Goal: Information Seeking & Learning: Learn about a topic

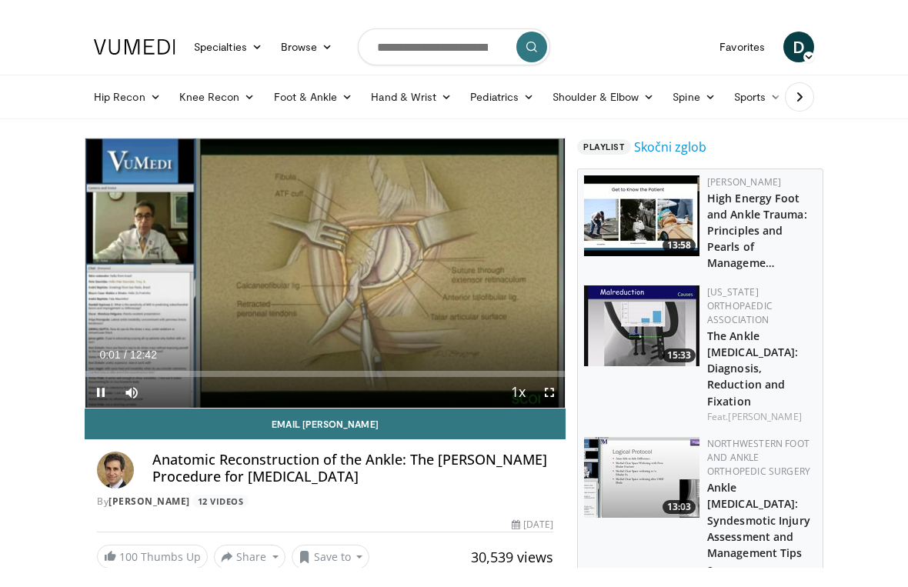
scroll to position [18, 0]
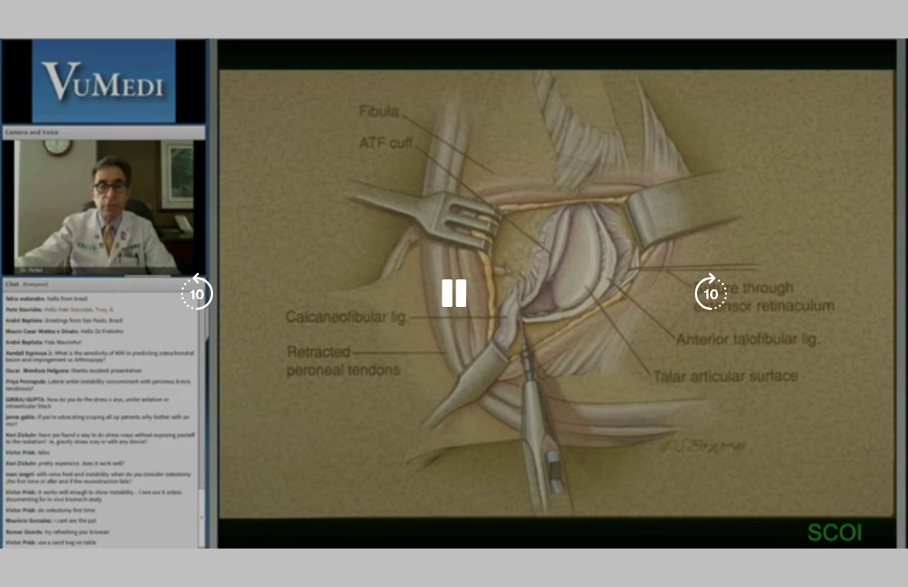
click at [46, 519] on div "10 seconds Tap to unmute" at bounding box center [454, 293] width 908 height 587
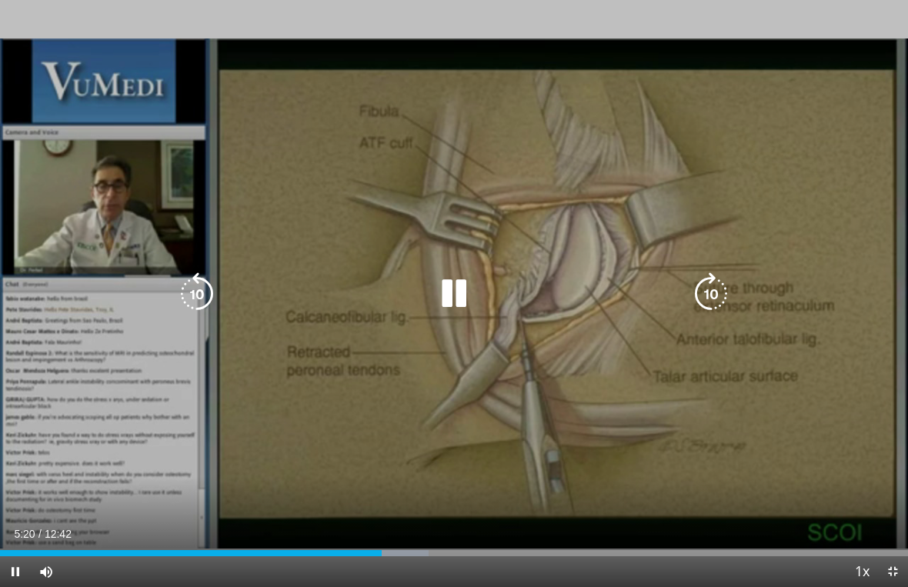
click at [388, 548] on div "Progress Bar" at bounding box center [380, 553] width 95 height 6
click at [195, 288] on icon "Video Player" at bounding box center [196, 293] width 43 height 43
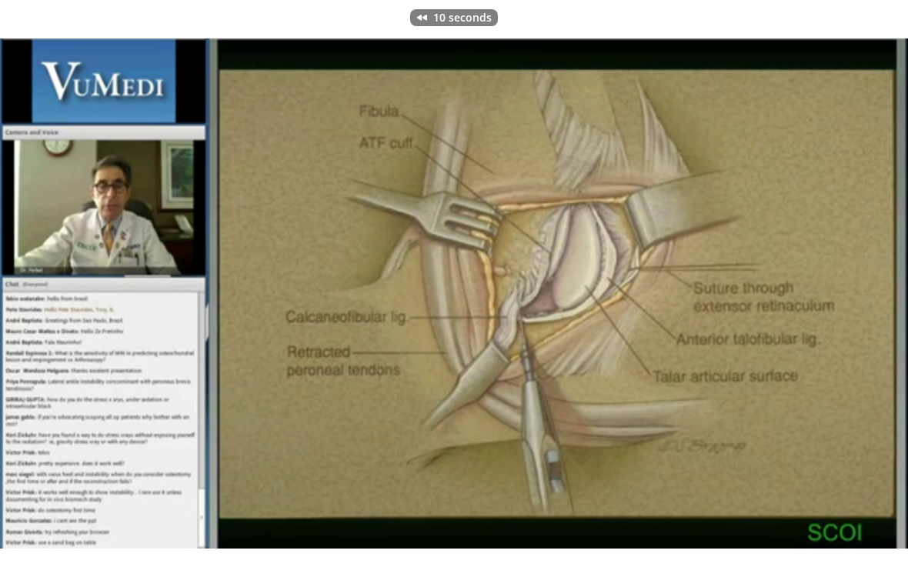
click at [332, 368] on div "10 seconds Tap to unmute" at bounding box center [454, 293] width 908 height 587
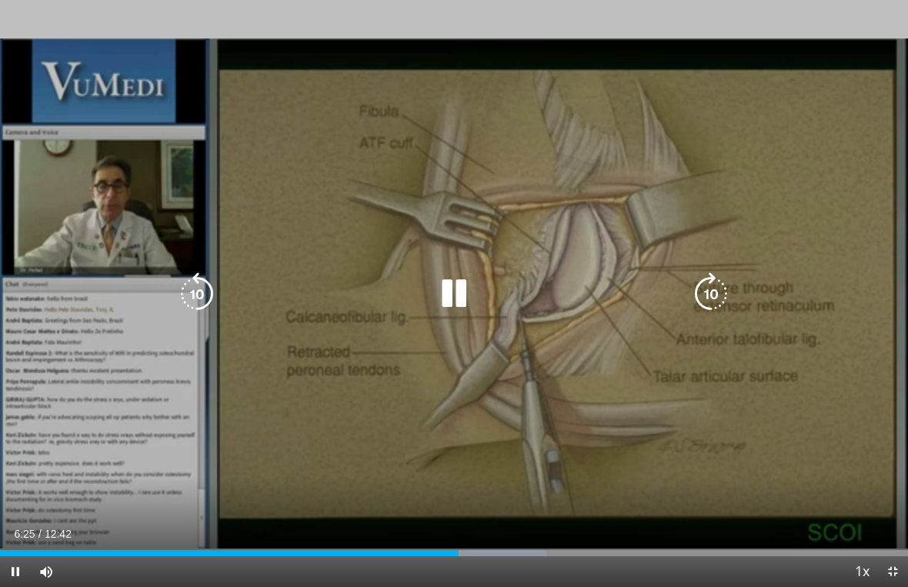
click at [459, 548] on div "Progress Bar" at bounding box center [499, 553] width 94 height 6
click at [456, 548] on div "Progress Bar" at bounding box center [499, 553] width 94 height 6
click at [455, 548] on div "Progress Bar" at bounding box center [455, 553] width 7 height 6
click at [506, 548] on div "Progress Bar" at bounding box center [487, 553] width 118 height 6
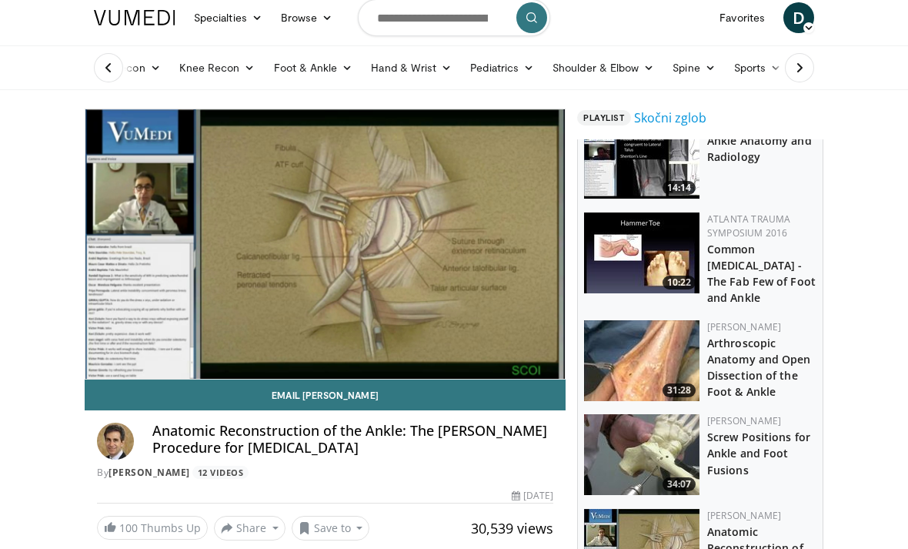
scroll to position [27, 0]
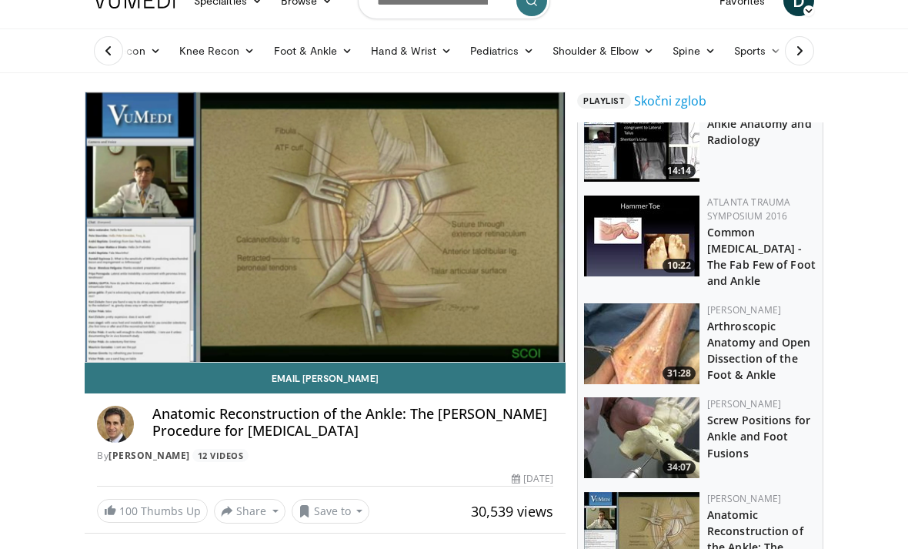
click at [670, 318] on img at bounding box center [641, 343] width 115 height 81
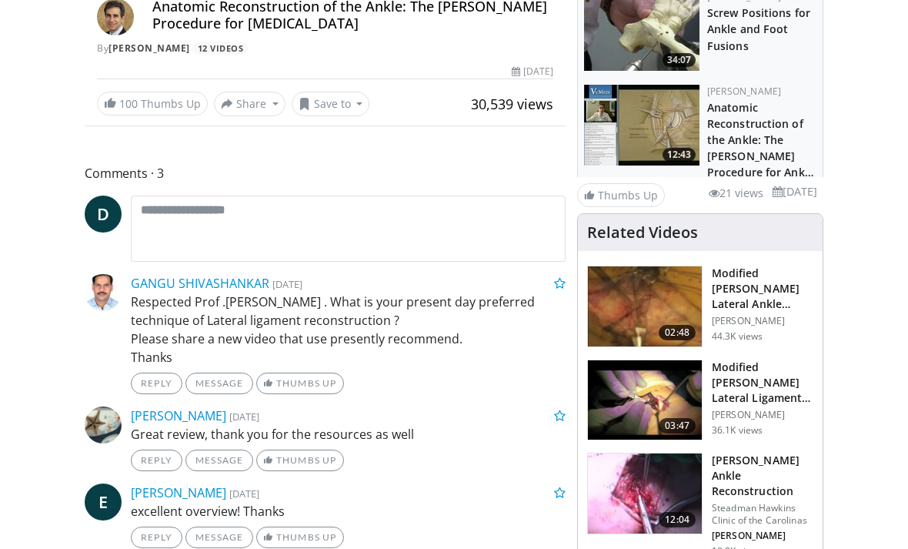
scroll to position [444, 0]
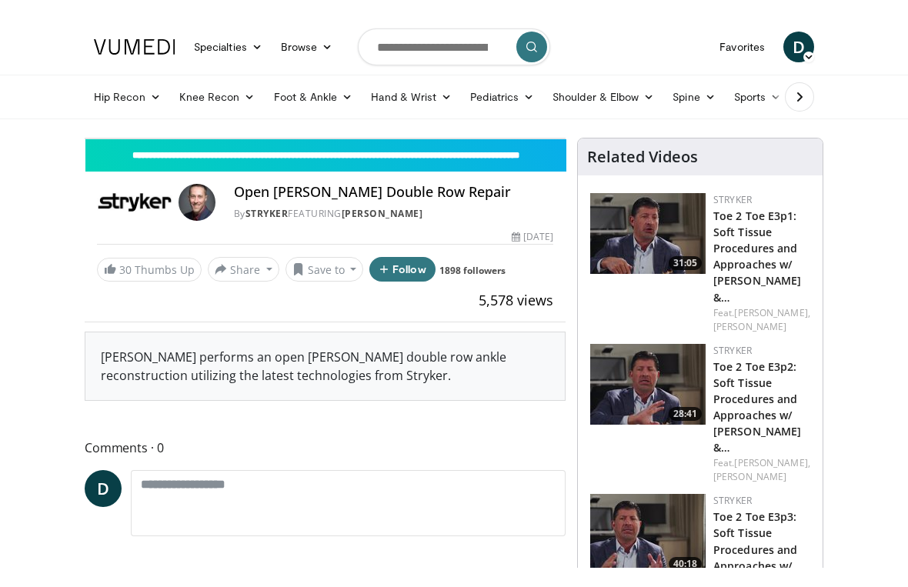
scroll to position [18, 0]
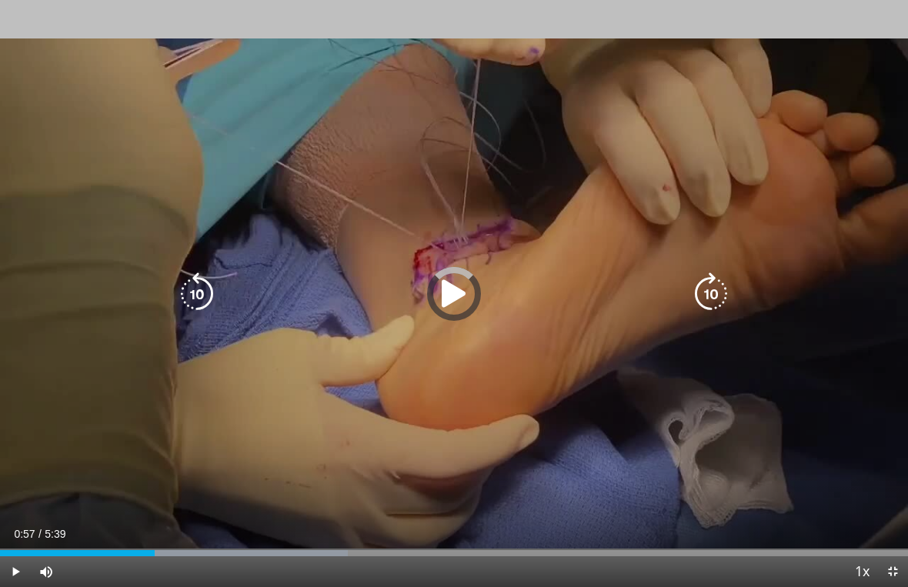
click at [155, 548] on div "Progress Bar" at bounding box center [77, 553] width 155 height 6
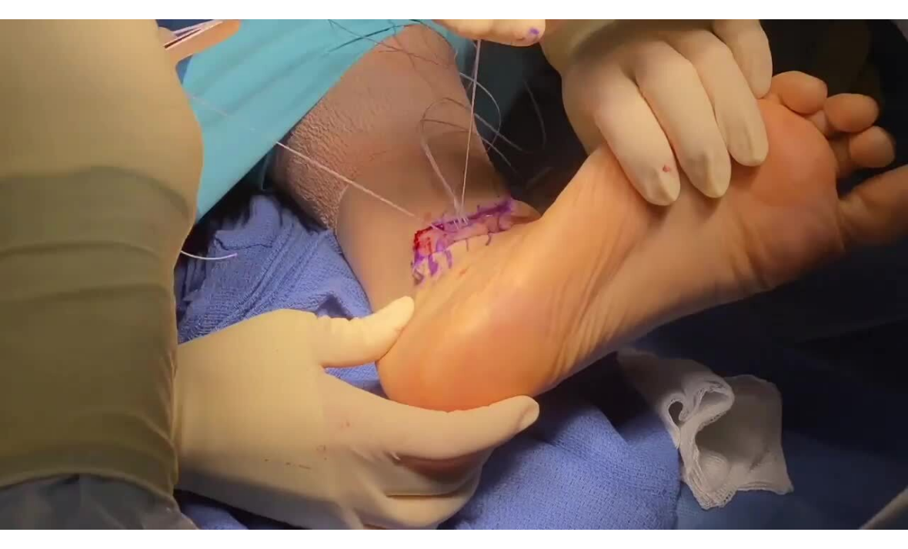
scroll to position [227, 0]
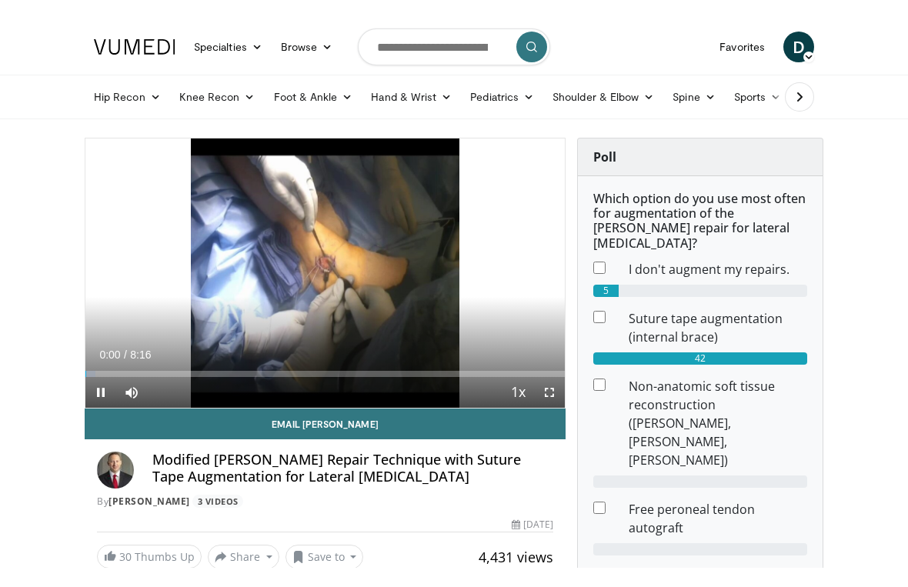
scroll to position [18, 0]
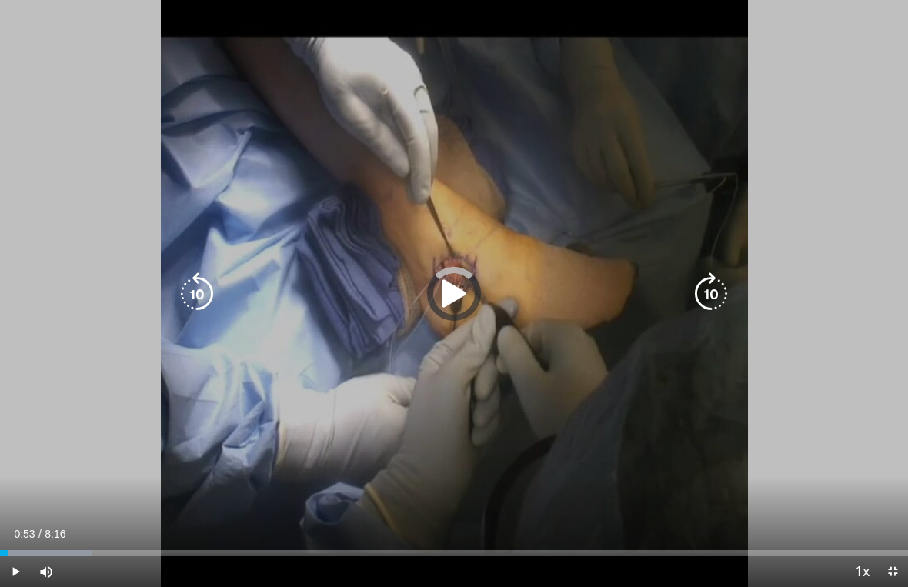
click at [8, 548] on div "Progress Bar" at bounding box center [4, 553] width 8 height 6
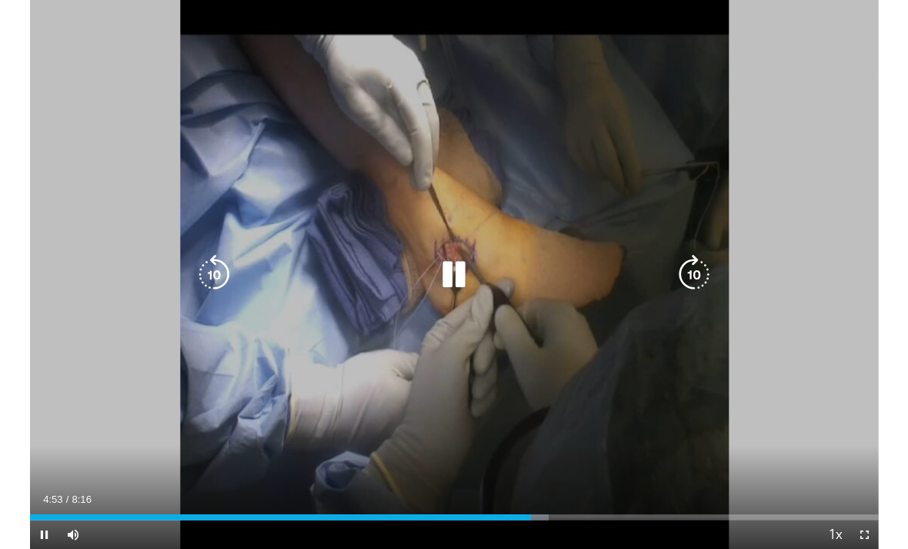
scroll to position [0, 0]
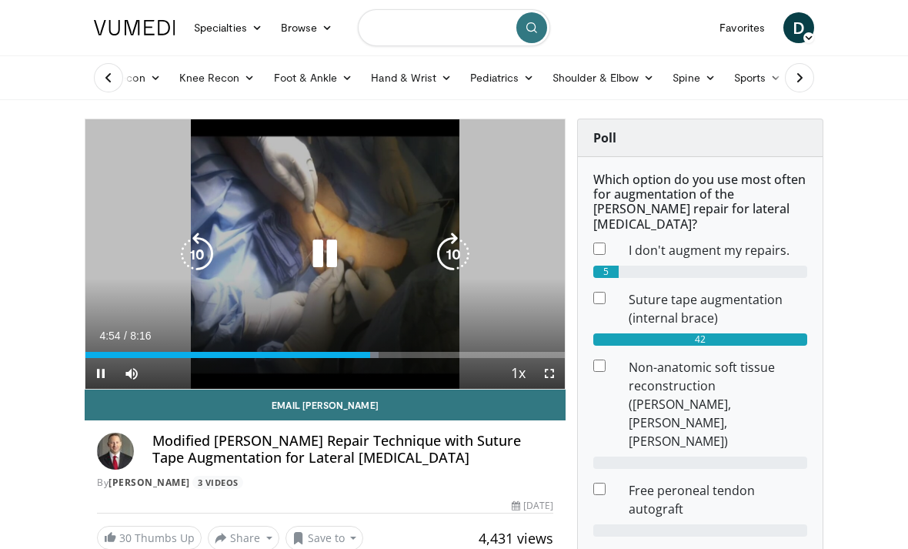
click at [442, 35] on input "Search topics, interventions" at bounding box center [454, 27] width 192 height 37
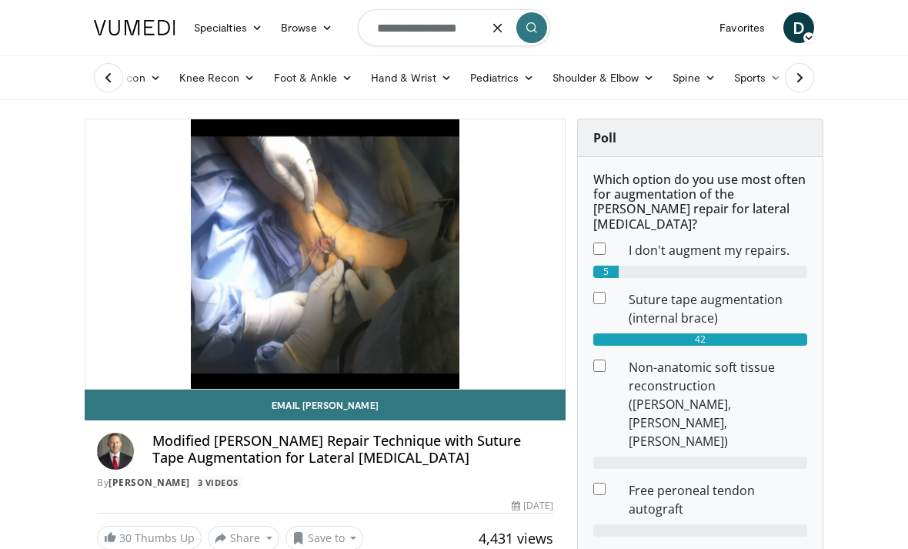
type input "**********"
click at [530, 28] on icon "submit" at bounding box center [531, 28] width 12 height 12
click at [532, 34] on button "submit" at bounding box center [531, 27] width 31 height 31
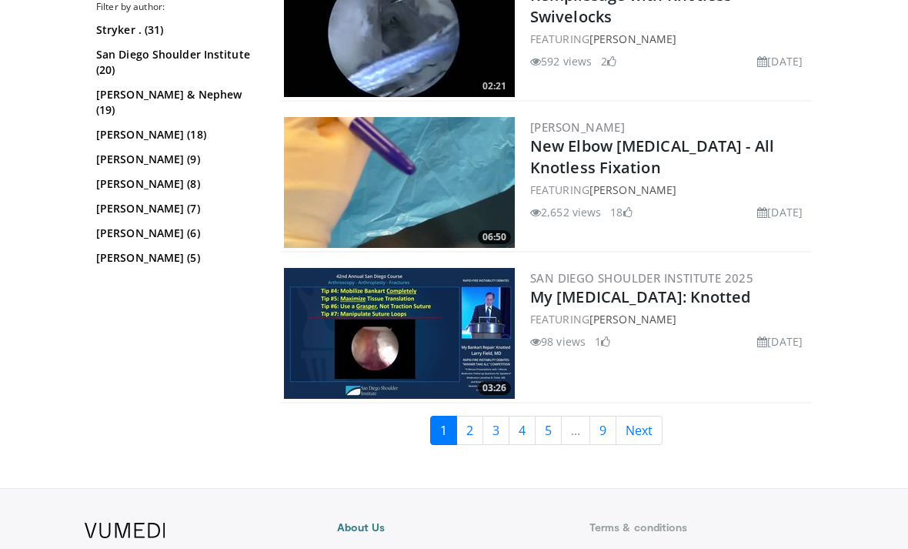
scroll to position [3868, 0]
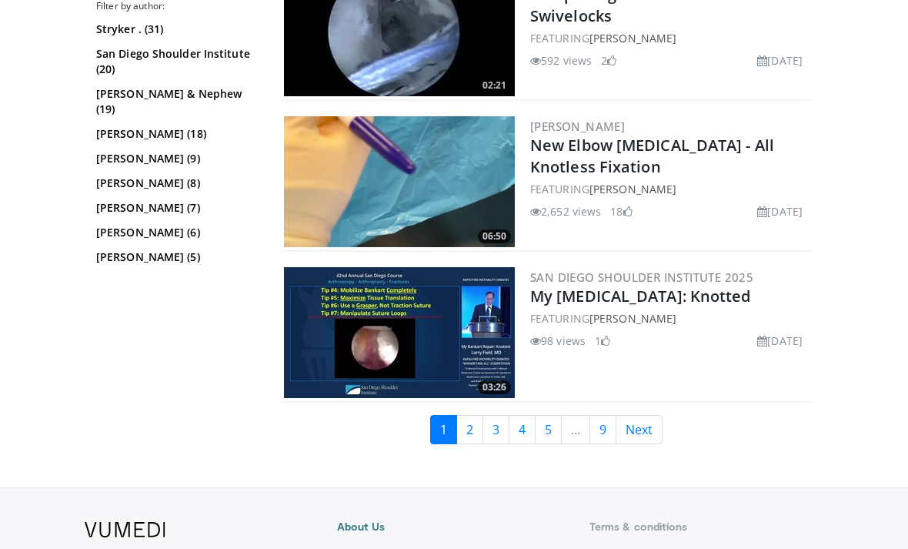
click at [471, 428] on link "2" at bounding box center [469, 429] width 27 height 29
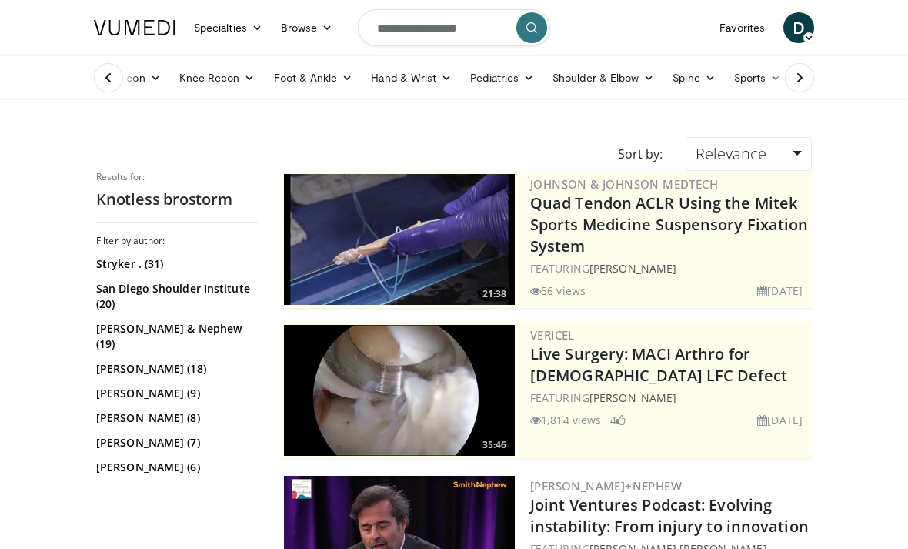
click at [424, 22] on input "**********" at bounding box center [454, 27] width 192 height 37
type input "**********"
click at [495, 30] on icon "button" at bounding box center [498, 28] width 12 height 12
type input "********"
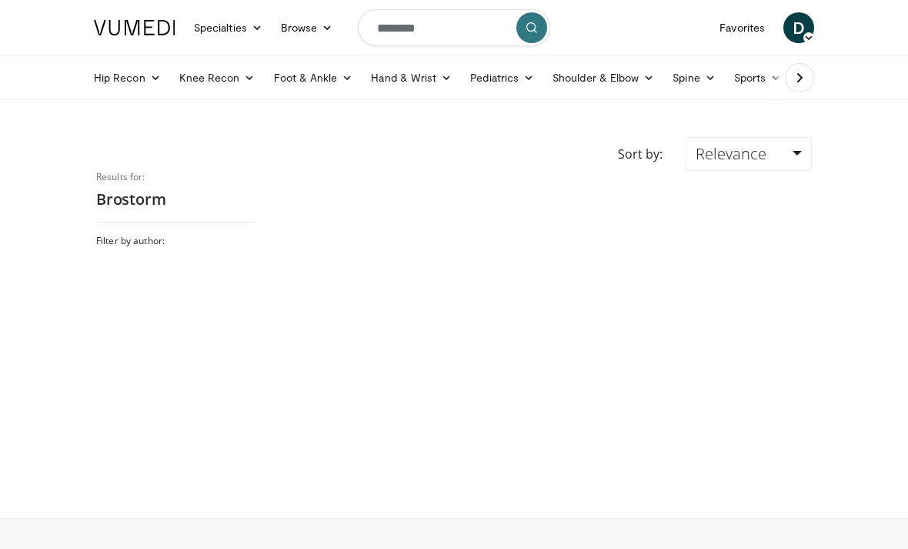
click at [533, 32] on icon "submit" at bounding box center [531, 28] width 12 height 12
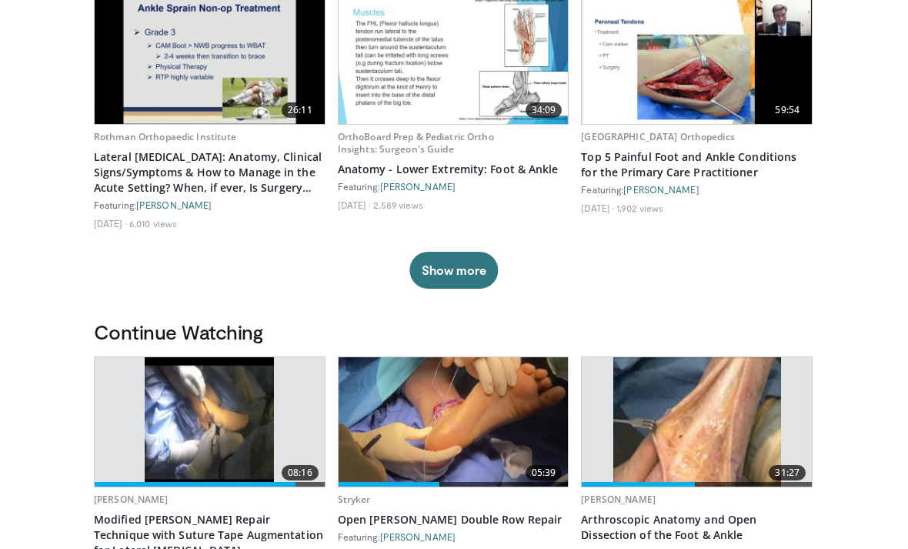
scroll to position [172, 0]
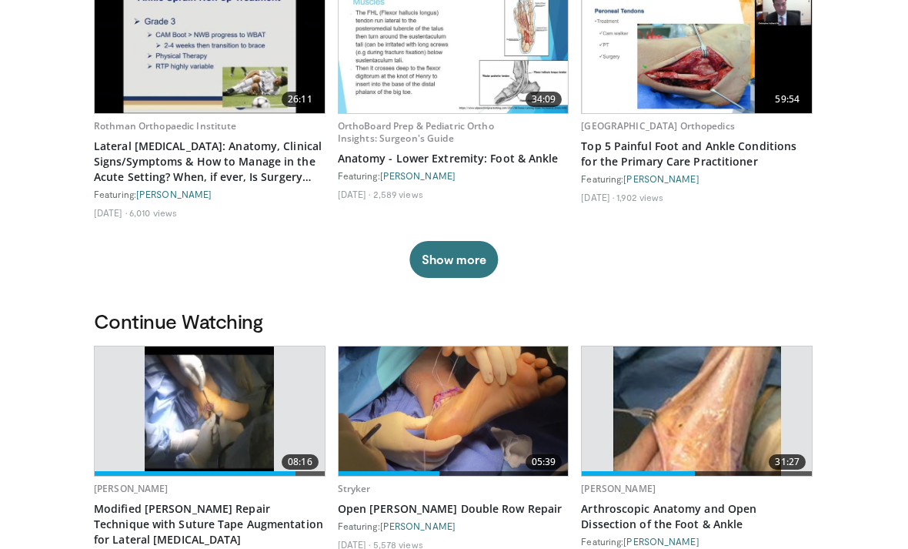
click at [489, 412] on img at bounding box center [452, 411] width 229 height 129
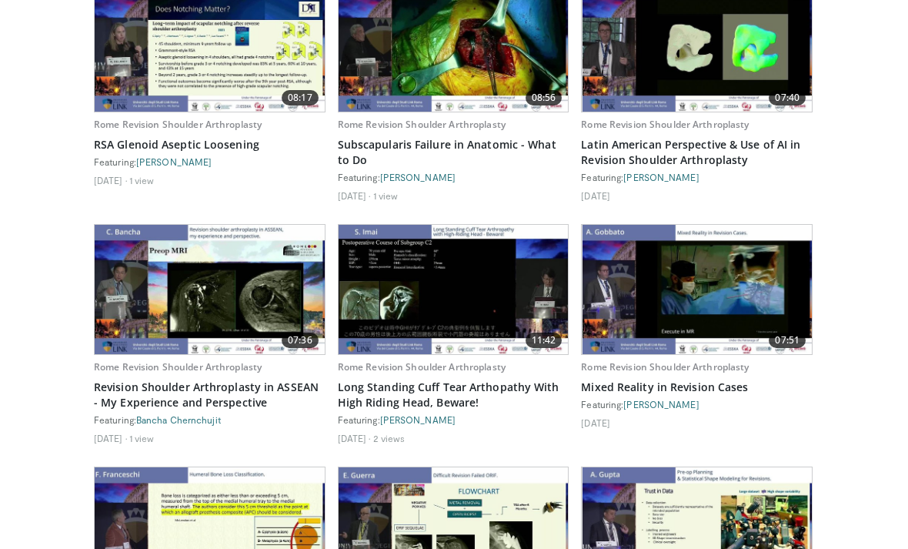
scroll to position [2332, 0]
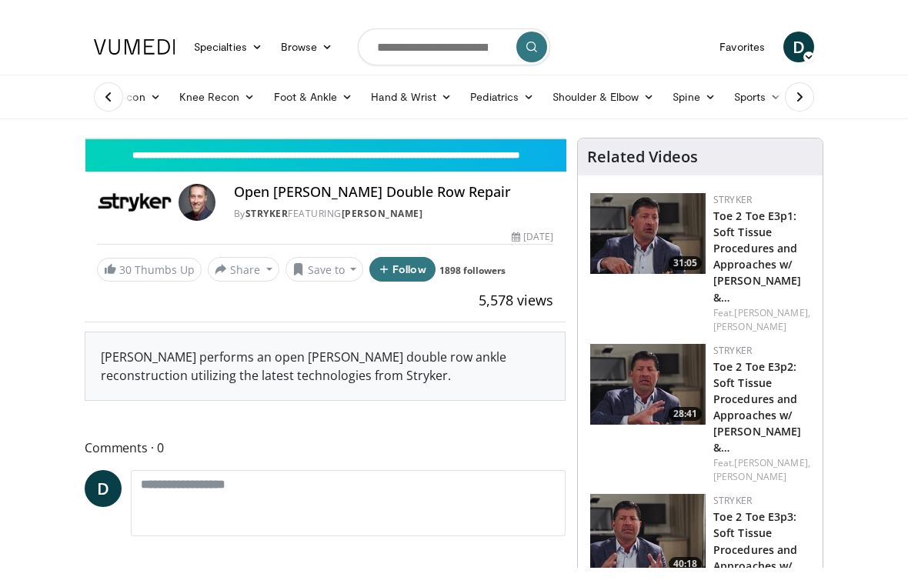
scroll to position [18, 0]
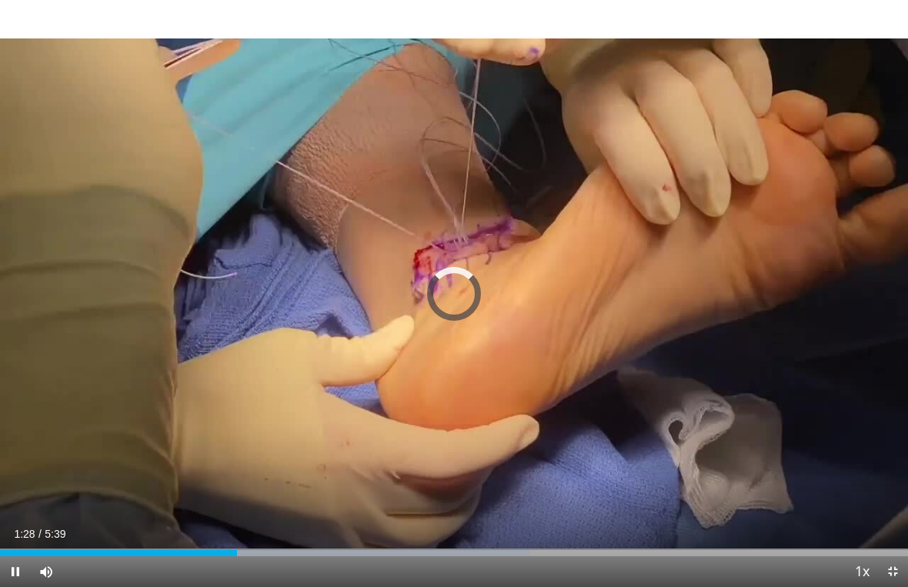
click at [234, 548] on div "Progress Bar" at bounding box center [118, 553] width 237 height 6
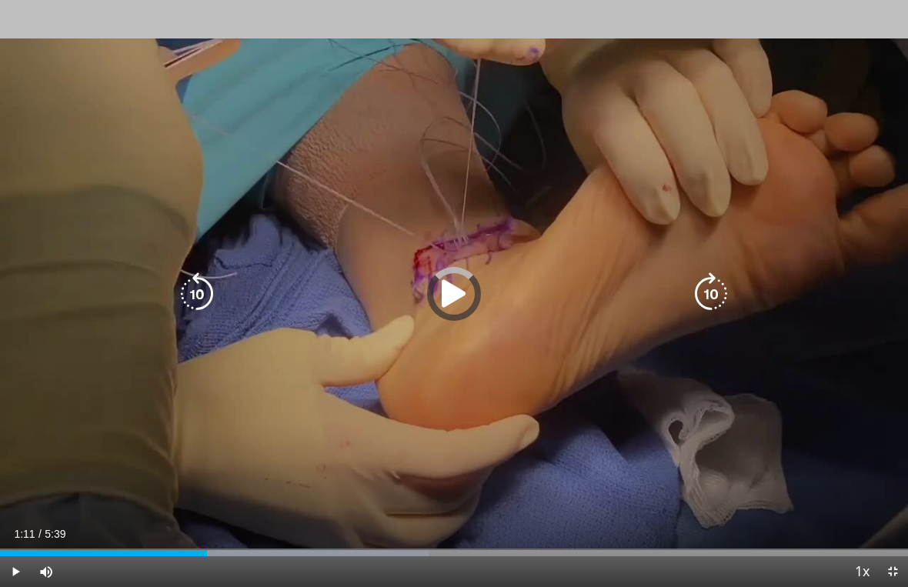
click at [193, 548] on div "Progress Bar" at bounding box center [103, 553] width 207 height 6
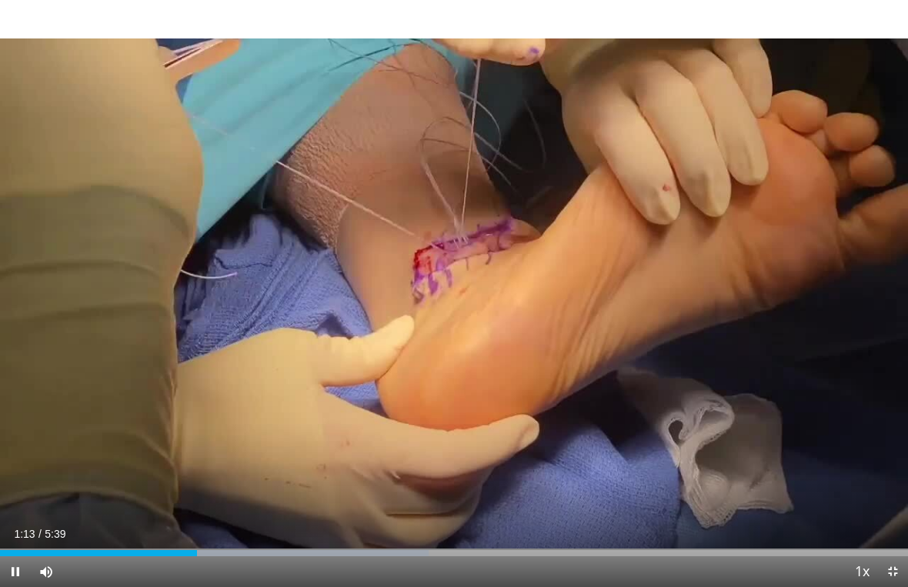
click at [160, 548] on div "Progress Bar" at bounding box center [98, 553] width 197 height 6
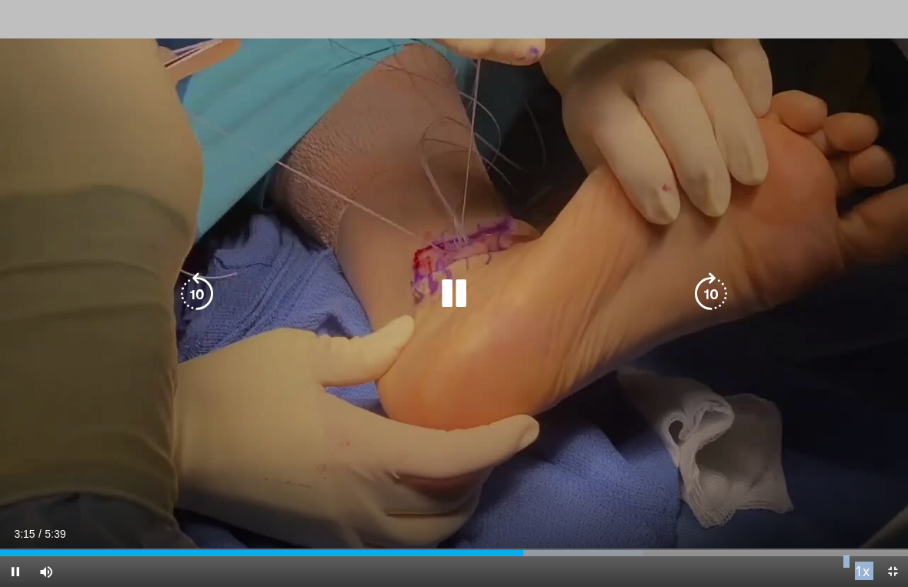
click at [537, 542] on div "Loaded : 70.79%" at bounding box center [454, 549] width 908 height 15
click at [551, 545] on div "Loaded : 99.93%" at bounding box center [454, 549] width 908 height 15
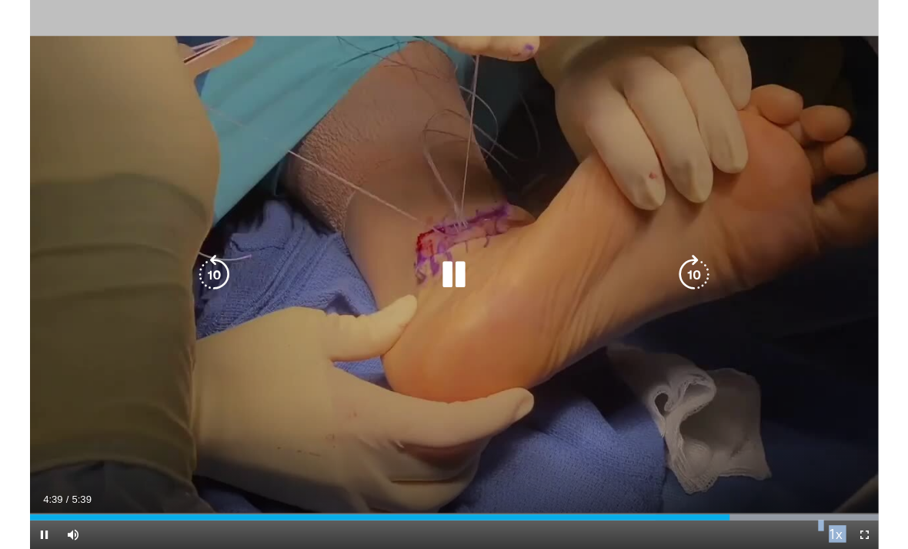
scroll to position [0, 0]
